Goal: Task Accomplishment & Management: Use online tool/utility

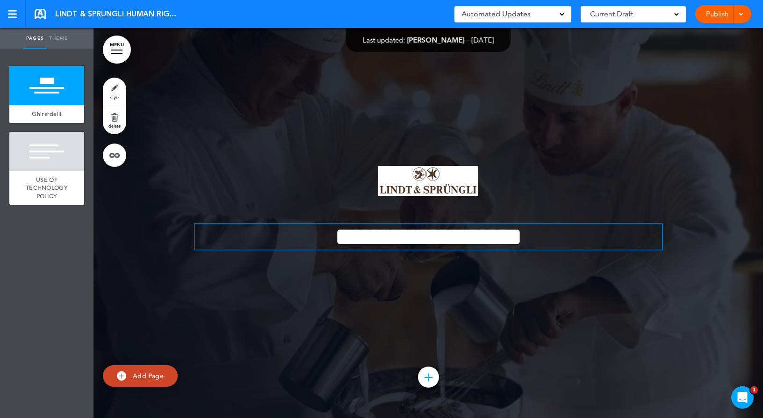
click at [335, 238] on span "**********" at bounding box center [429, 237] width 188 height 26
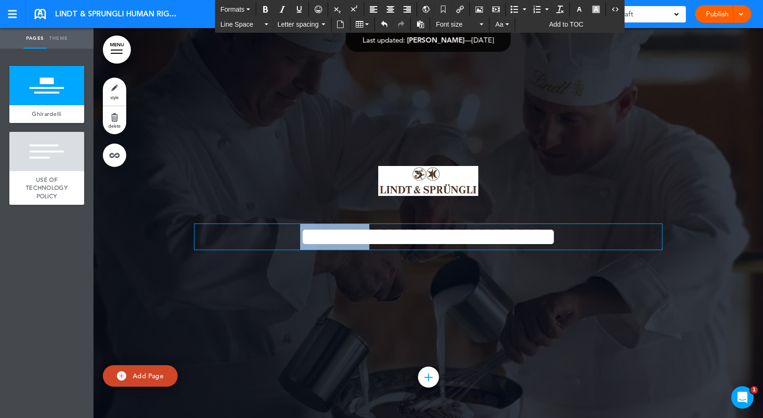
drag, startPoint x: 307, startPoint y: 233, endPoint x: 210, endPoint y: 241, distance: 97.1
click at [300, 241] on span "**********" at bounding box center [428, 237] width 256 height 26
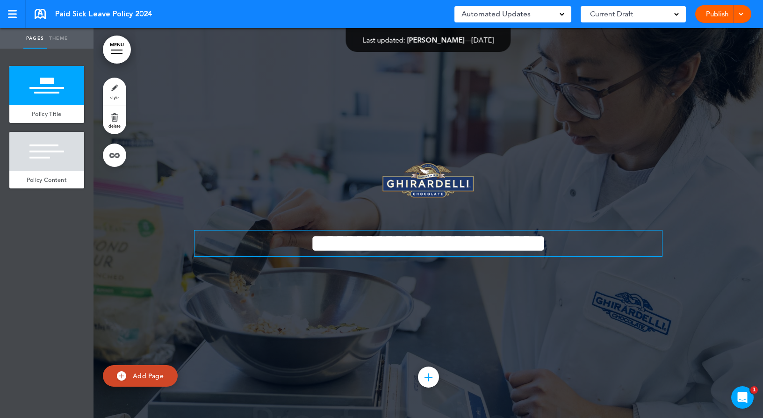
click at [348, 243] on span "**********" at bounding box center [428, 244] width 237 height 26
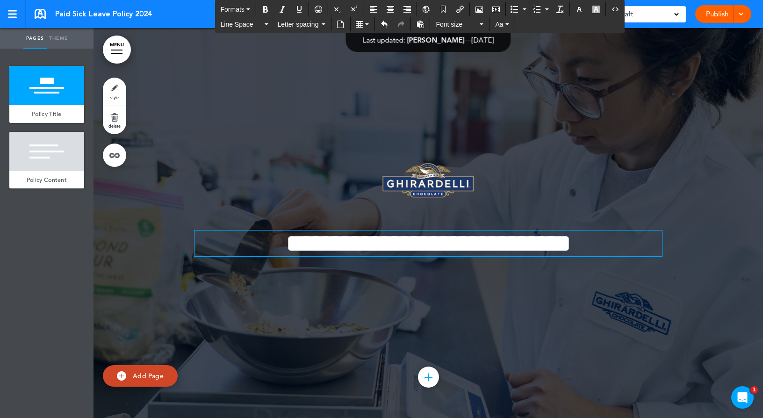
click at [749, 14] on div "Publish Publish Preview Draft" at bounding box center [723, 14] width 56 height 18
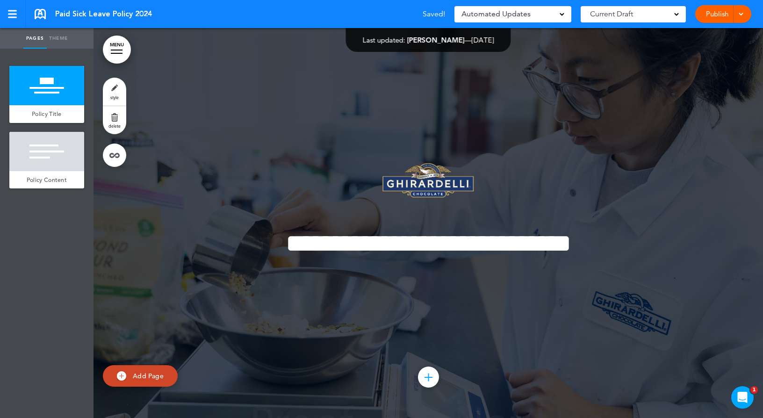
click at [747, 14] on div "Publish Publish Preview Draft" at bounding box center [723, 14] width 56 height 18
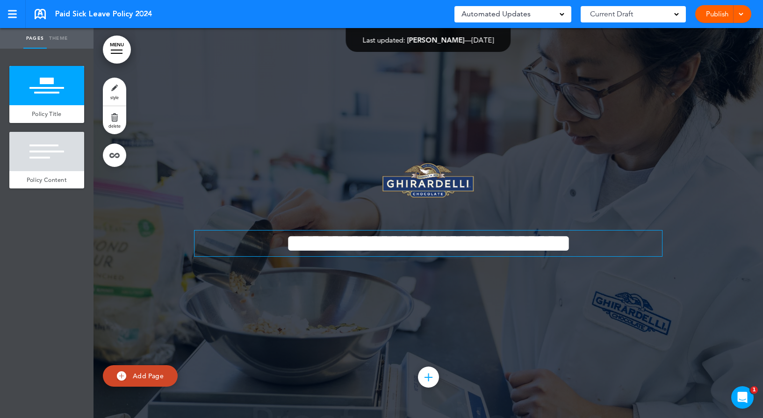
click at [307, 243] on span "**********" at bounding box center [429, 244] width 286 height 26
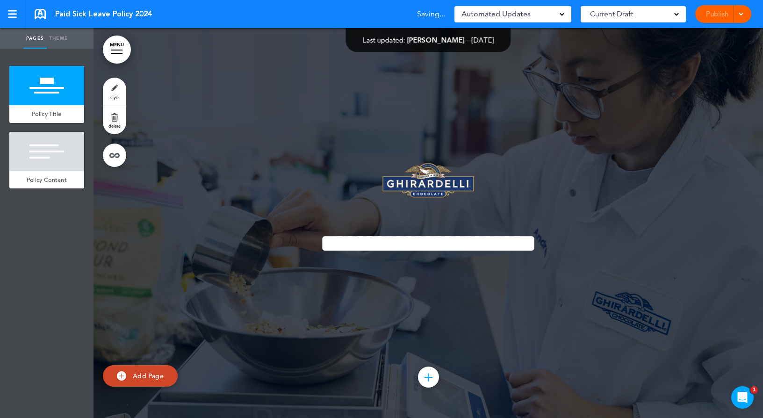
click at [59, 14] on span "Paid Sick Leave Policy 2024" at bounding box center [103, 14] width 97 height 10
click at [54, 11] on div "Paid Sick Leave Policy 2024" at bounding box center [93, 14] width 117 height 10
click at [747, 13] on div "Publish Publish Preview Draft" at bounding box center [723, 14] width 56 height 18
click at [79, 11] on span "Paid Sick Leave Policy 2024" at bounding box center [103, 14] width 97 height 10
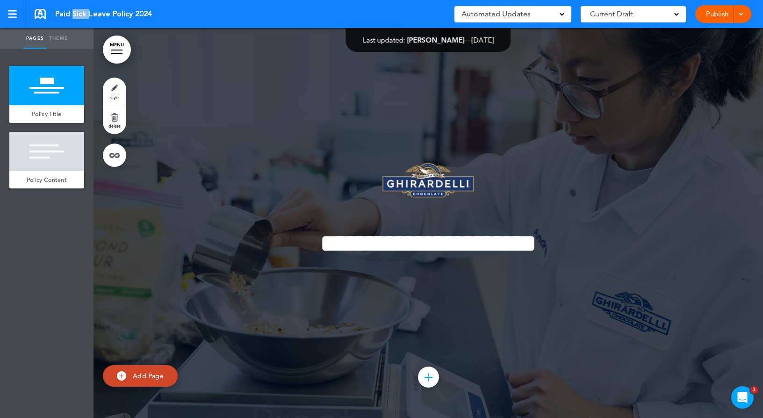
click at [79, 11] on span "Paid Sick Leave Policy 2024" at bounding box center [103, 14] width 97 height 10
click at [11, 8] on link at bounding box center [13, 14] width 26 height 28
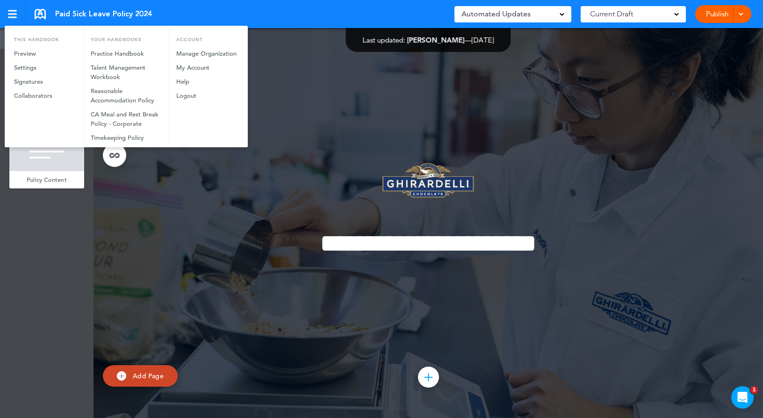
click at [587, 246] on div at bounding box center [381, 209] width 763 height 418
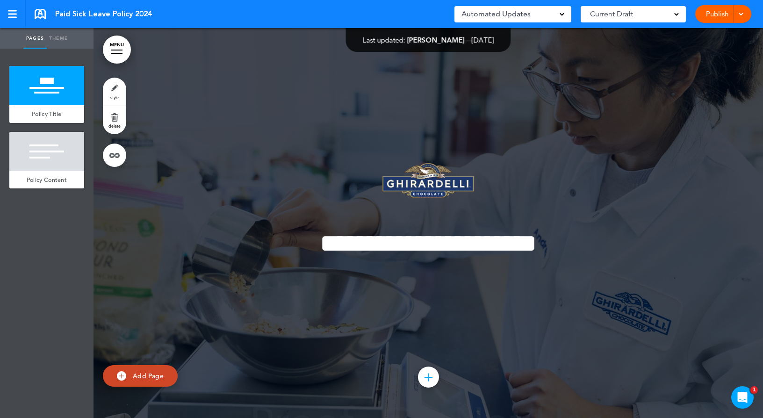
click at [565, 16] on div "Automated Updates 0" at bounding box center [513, 14] width 117 height 16
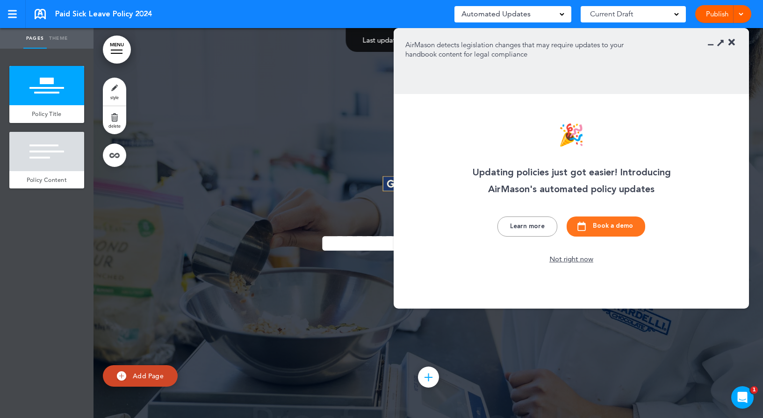
click at [565, 16] on div "Automated Updates 0" at bounding box center [513, 14] width 117 height 16
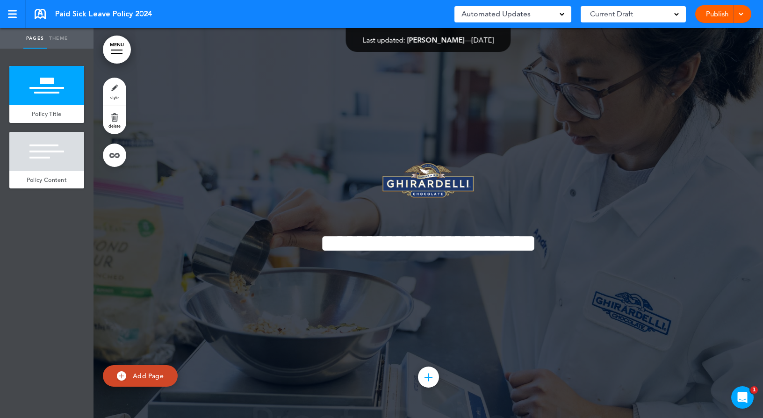
click at [681, 16] on div "Current Draft" at bounding box center [633, 14] width 105 height 16
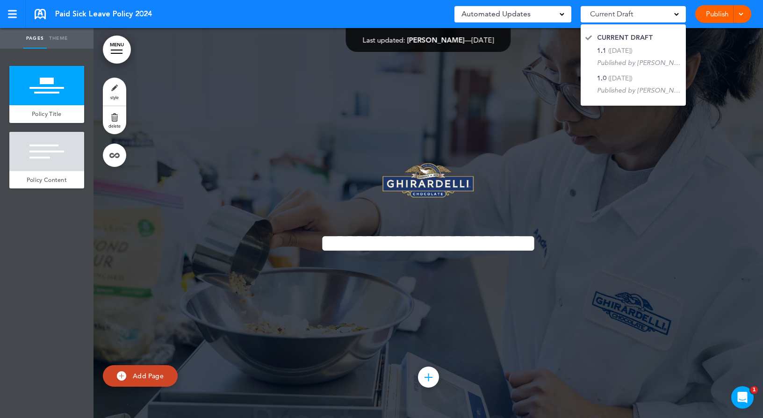
click at [677, 12] on span at bounding box center [676, 13] width 5 height 5
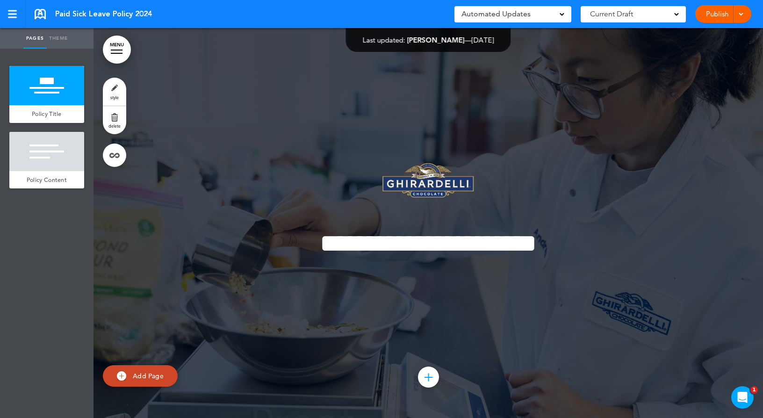
click at [749, 15] on div "Publish Publish Preview Draft" at bounding box center [723, 14] width 56 height 18
click at [56, 37] on link "Theme" at bounding box center [58, 38] width 23 height 21
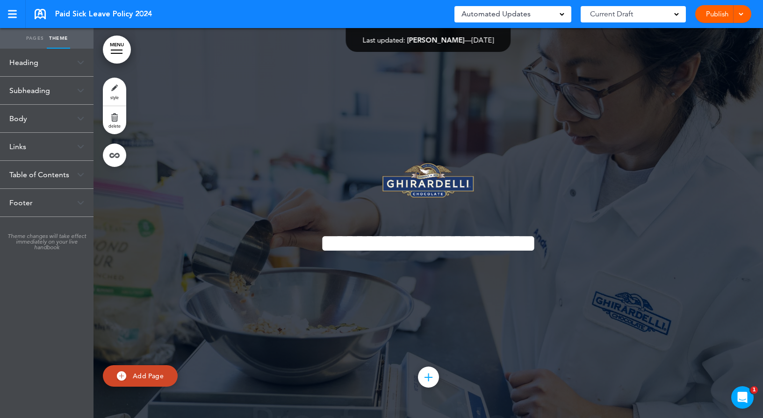
click at [30, 40] on link "Pages" at bounding box center [34, 38] width 23 height 21
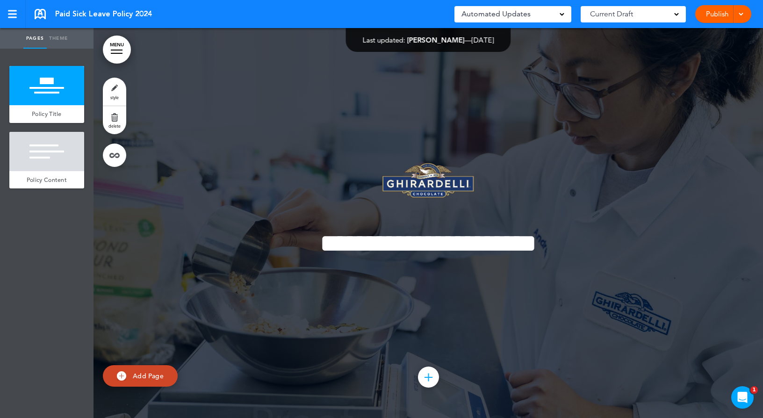
click at [40, 21] on div "Paid Sick Leave Policy 2024 Saved! Automated Updates 0 Auto policy updates 🎉 Up…" at bounding box center [381, 14] width 763 height 28
click at [74, 11] on span "Paid Sick Leave Policy 2024" at bounding box center [103, 14] width 97 height 10
click at [75, 11] on span "Paid Sick Leave Policy 2024" at bounding box center [103, 14] width 97 height 10
click at [294, 7] on div "Paid Sick Leave Policy 2024 Saved! Automated Updates 0 Auto policy updates 🎉 Up…" at bounding box center [381, 14] width 763 height 28
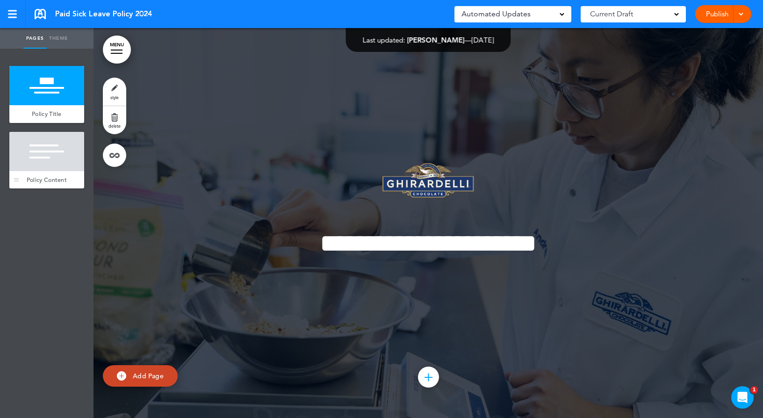
click at [28, 183] on div "Policy Content" at bounding box center [46, 180] width 75 height 18
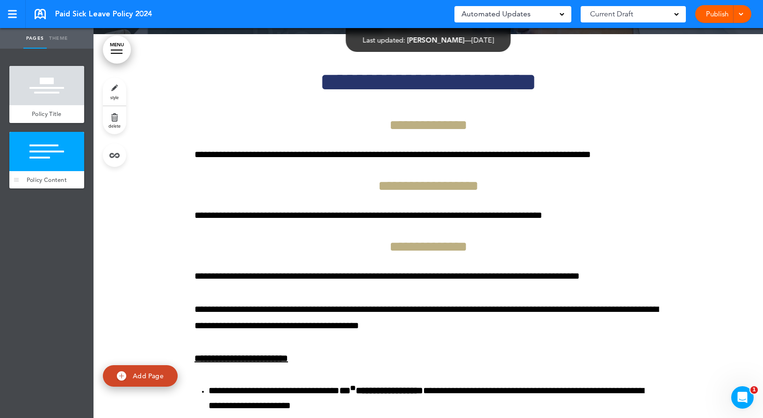
scroll to position [390, 0]
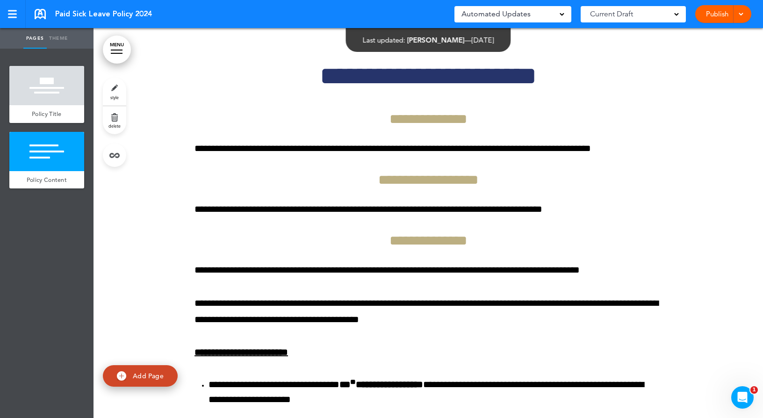
click at [109, 90] on link "style" at bounding box center [114, 92] width 23 height 28
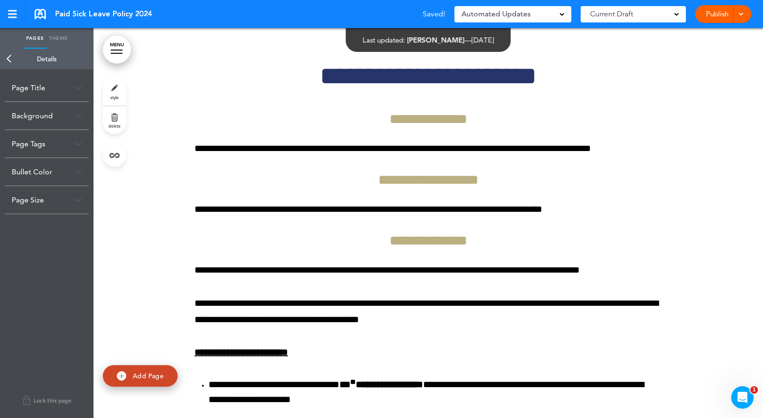
click at [65, 40] on link "Theme" at bounding box center [58, 38] width 23 height 21
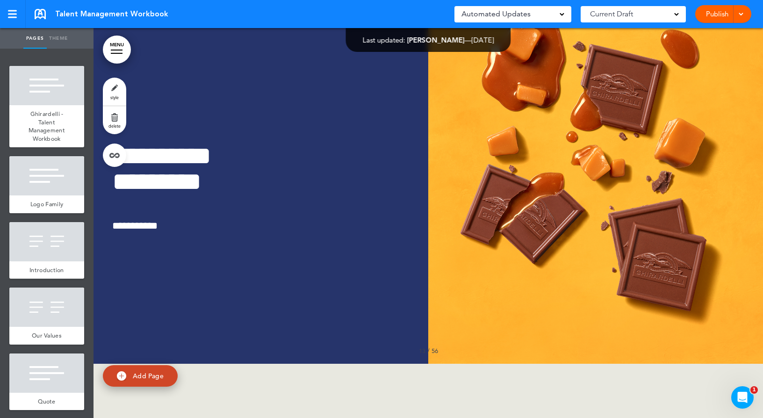
scroll to position [5940, 0]
